Goal: Browse casually

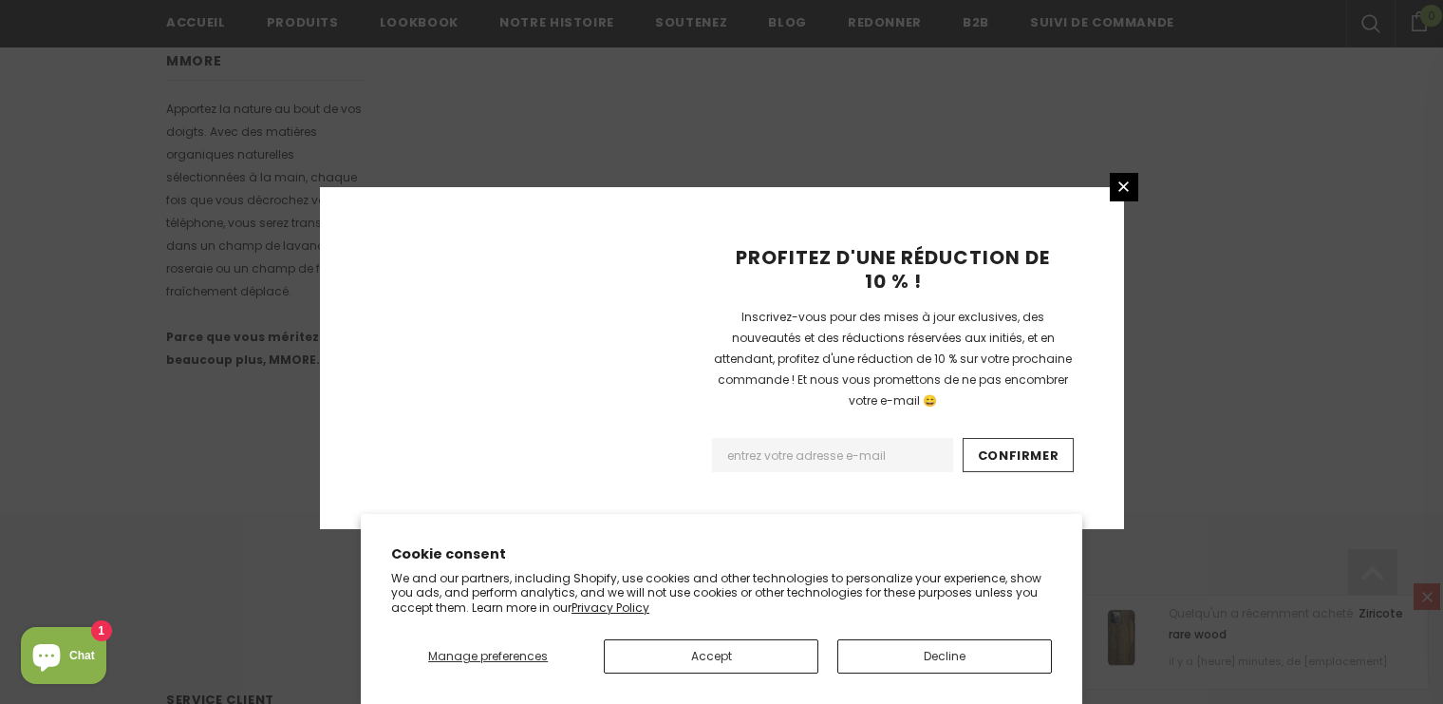
scroll to position [1289, 0]
